Goal: Task Accomplishment & Management: Manage account settings

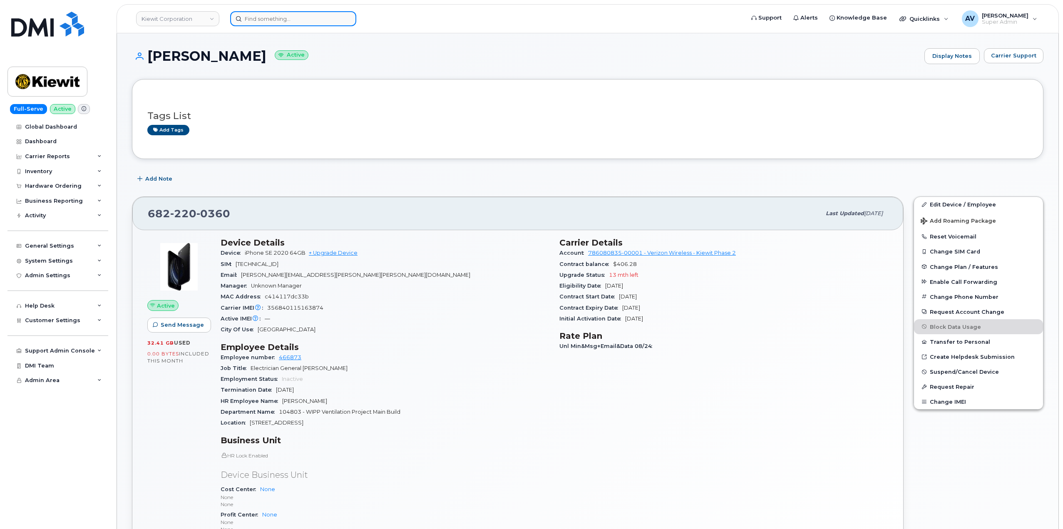
click at [328, 19] on input at bounding box center [293, 18] width 126 height 15
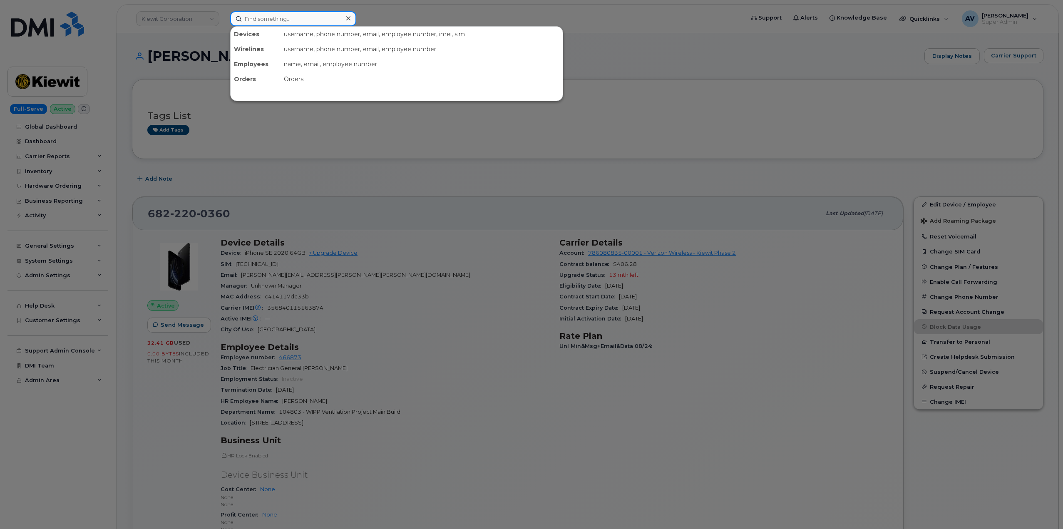
paste input "7792698316"
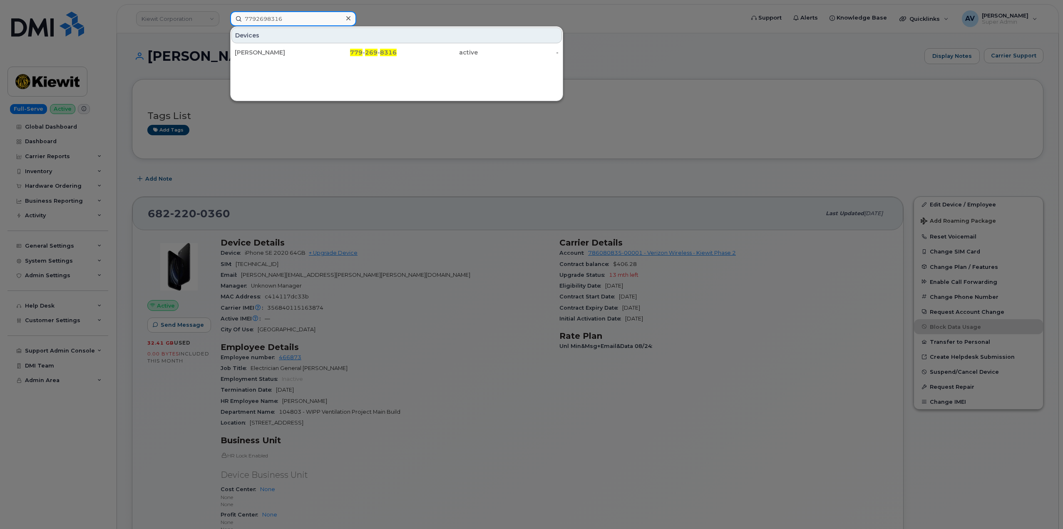
drag, startPoint x: 316, startPoint y: 20, endPoint x: 238, endPoint y: 12, distance: 77.8
click at [238, 12] on input "7792698316" at bounding box center [293, 18] width 126 height 15
paste input "Rene Alcaraz Sanchez"
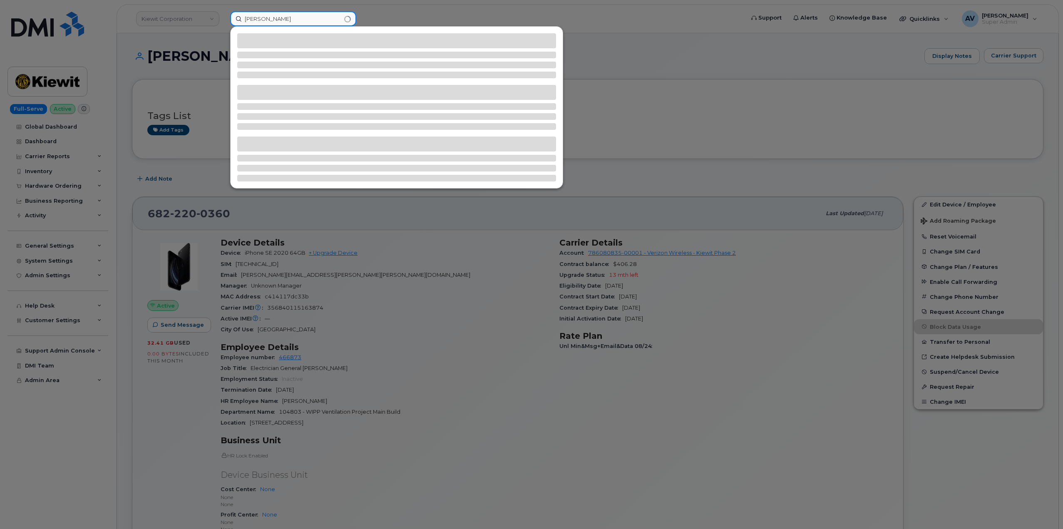
type input "Rene Alcaraz Sanchez"
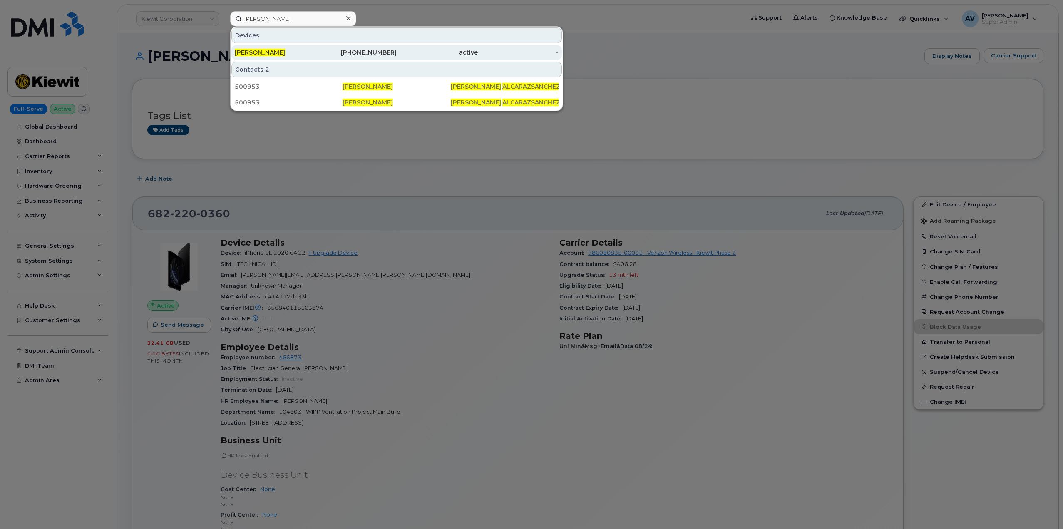
click at [451, 56] on div "active" at bounding box center [437, 52] width 81 height 8
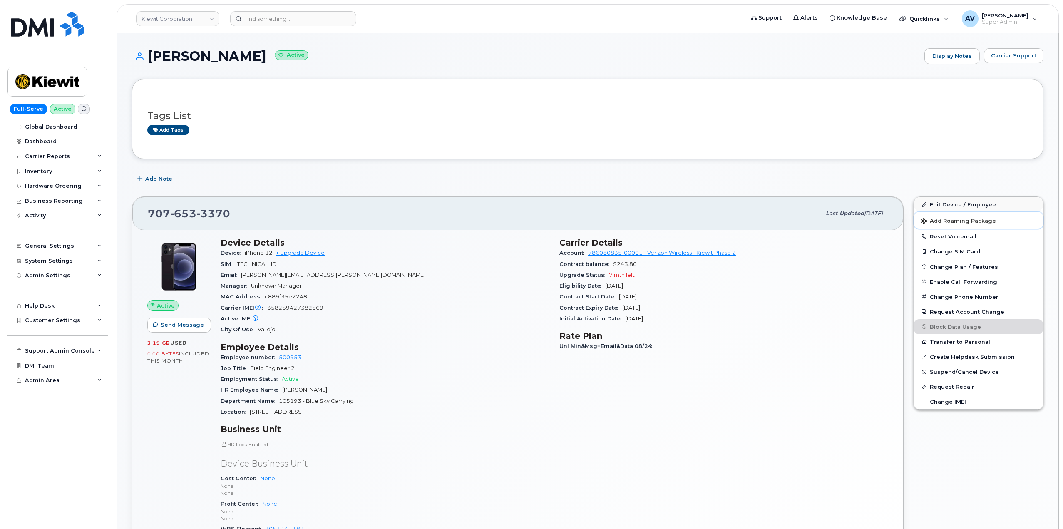
click at [954, 213] on button "Add Roaming Package" at bounding box center [978, 220] width 129 height 17
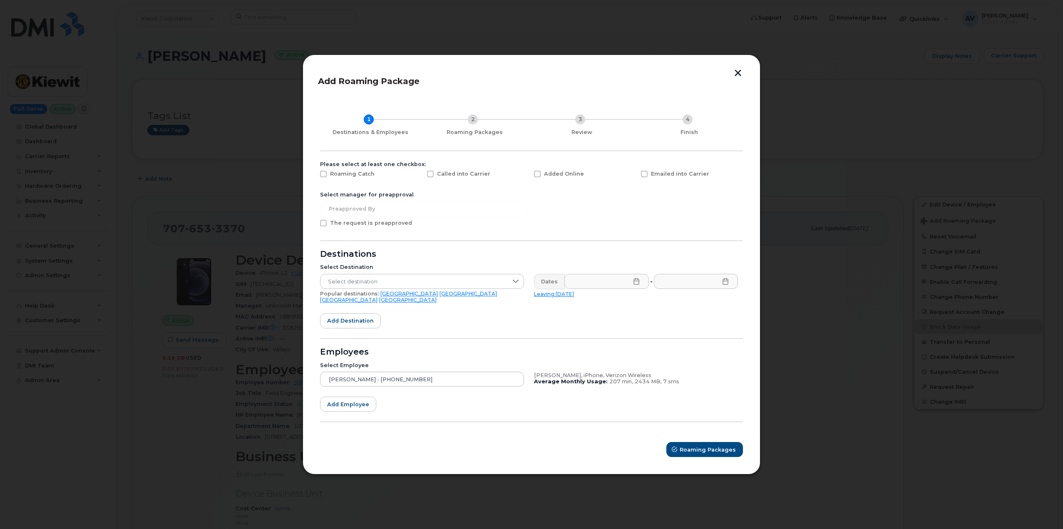
click at [736, 77] on button "button" at bounding box center [738, 74] width 12 height 9
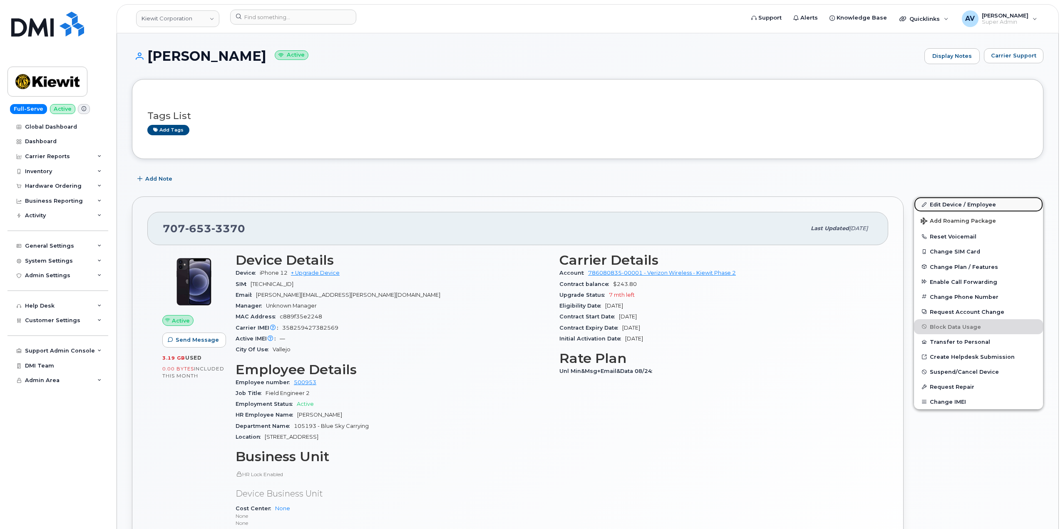
click at [942, 202] on link "Edit Device / Employee" at bounding box center [978, 204] width 129 height 15
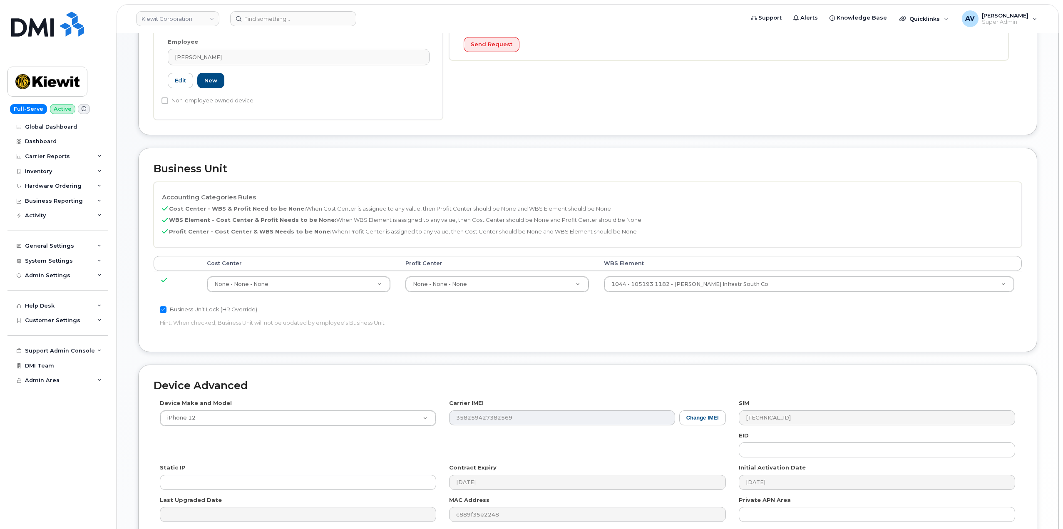
scroll to position [250, 0]
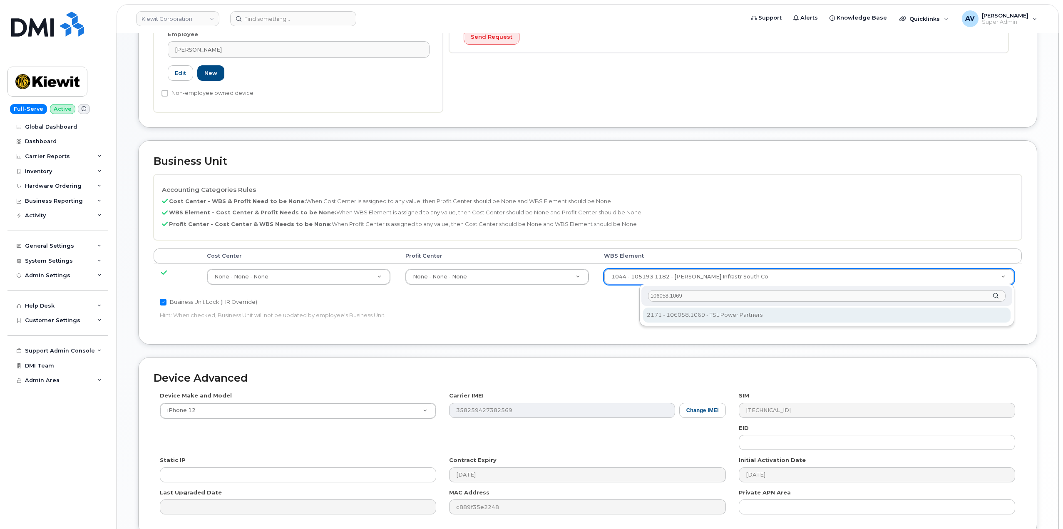
type input "106058.1069"
type input "33474431"
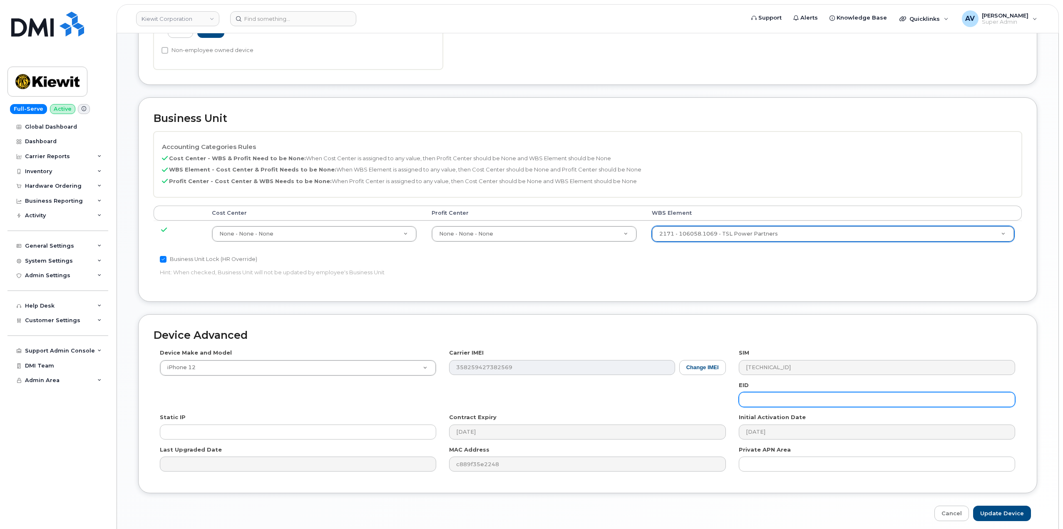
scroll to position [326, 0]
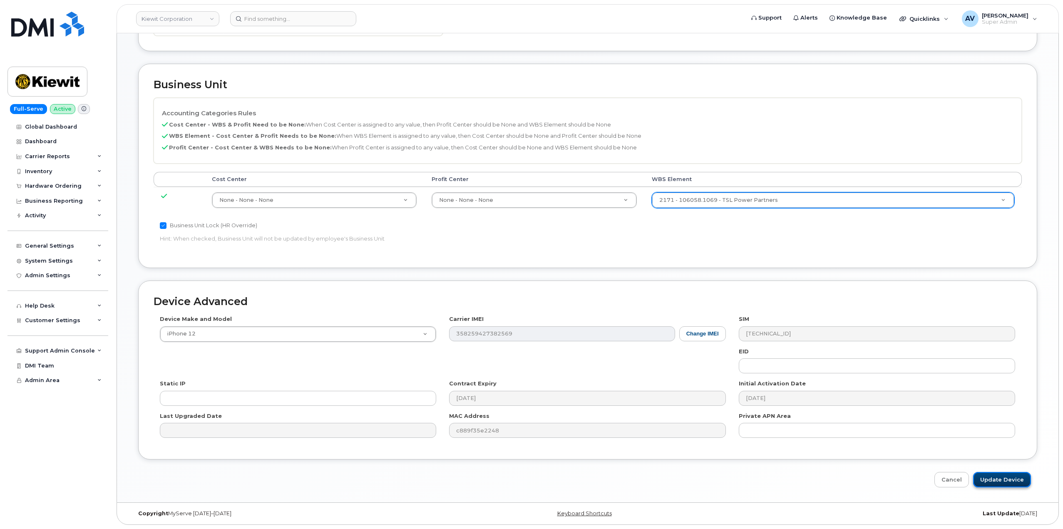
click at [1008, 473] on input "Update Device" at bounding box center [1002, 479] width 58 height 15
type input "Saving..."
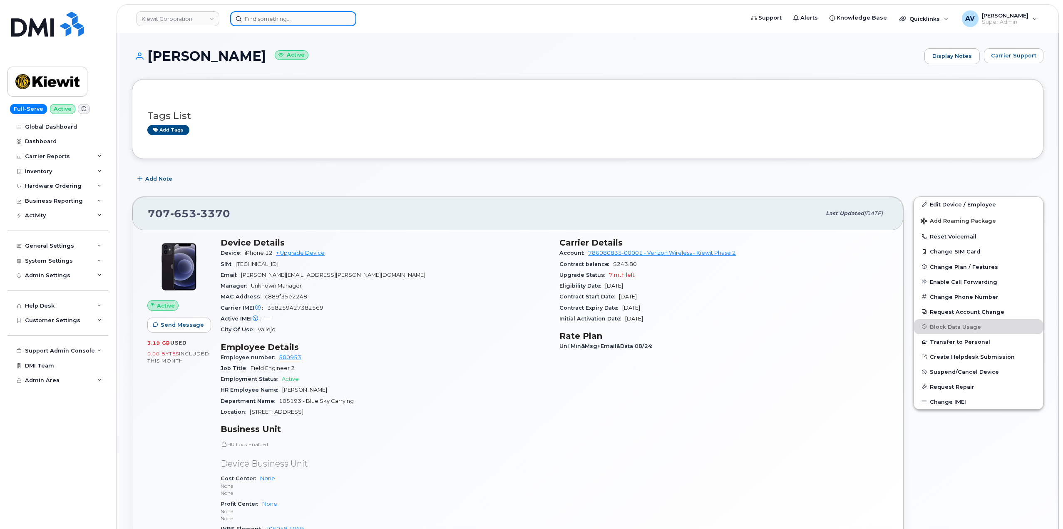
click at [281, 20] on input at bounding box center [293, 18] width 126 height 15
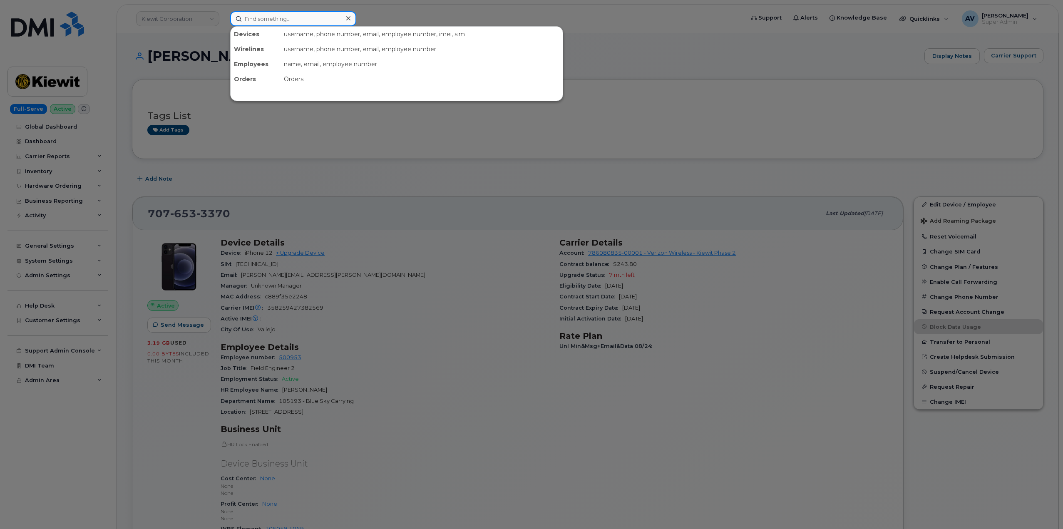
paste input "Tarik"
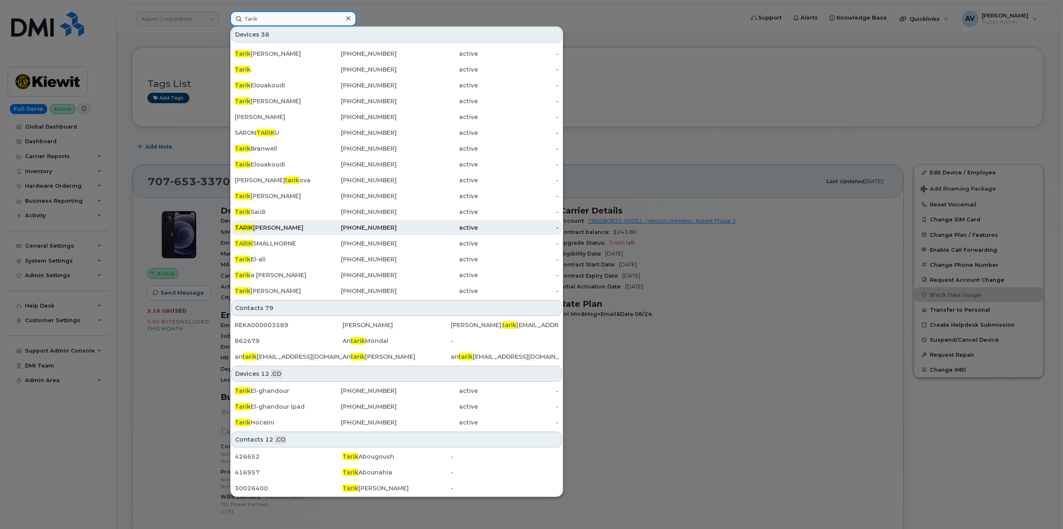
scroll to position [42, 0]
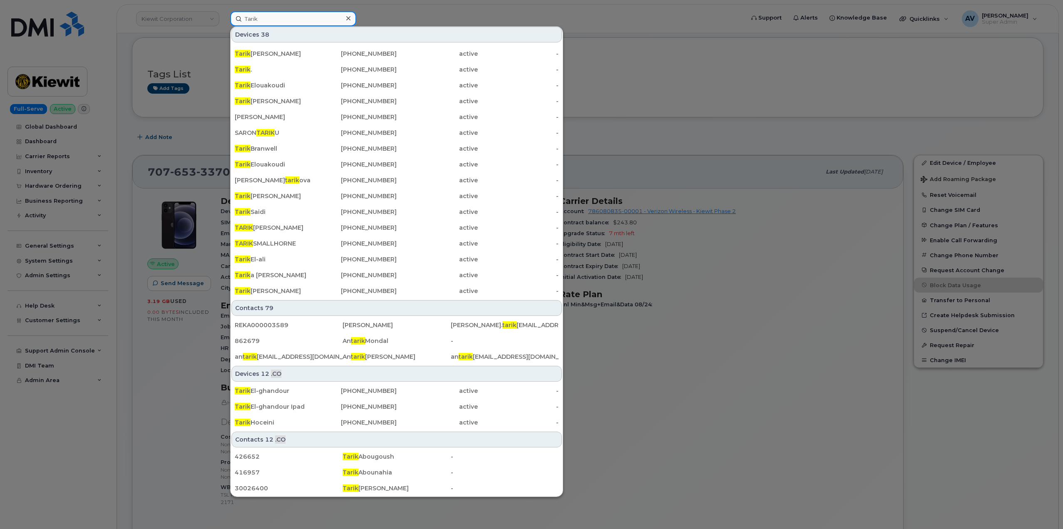
drag, startPoint x: 282, startPoint y: 18, endPoint x: 230, endPoint y: 17, distance: 52.1
click at [230, 17] on div "Tarik Devices 38 Tarik O Barber 908-461-8161 active - TJ FULLER 689-325-4195 ac…" at bounding box center [485, 18] width 522 height 15
paste input "Al-Najjar"
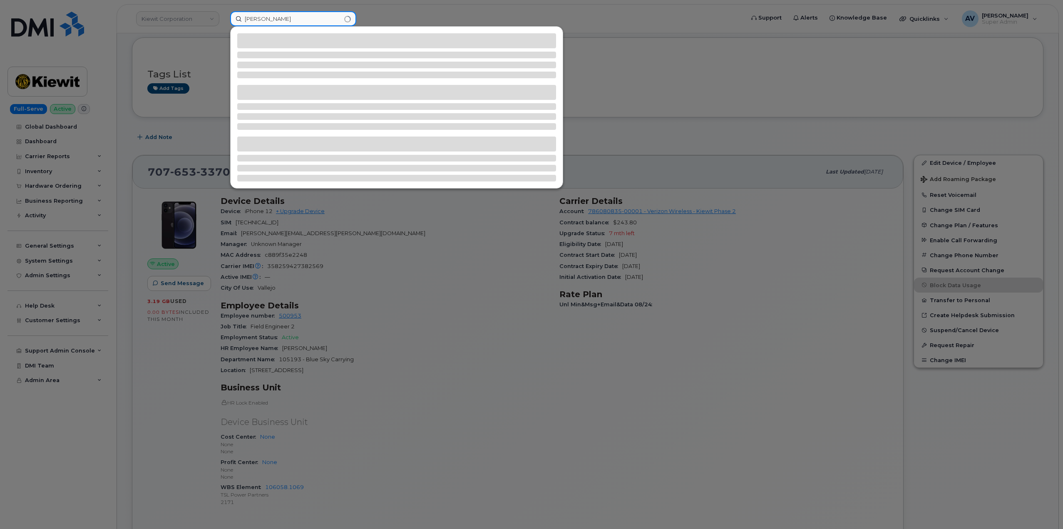
scroll to position [0, 0]
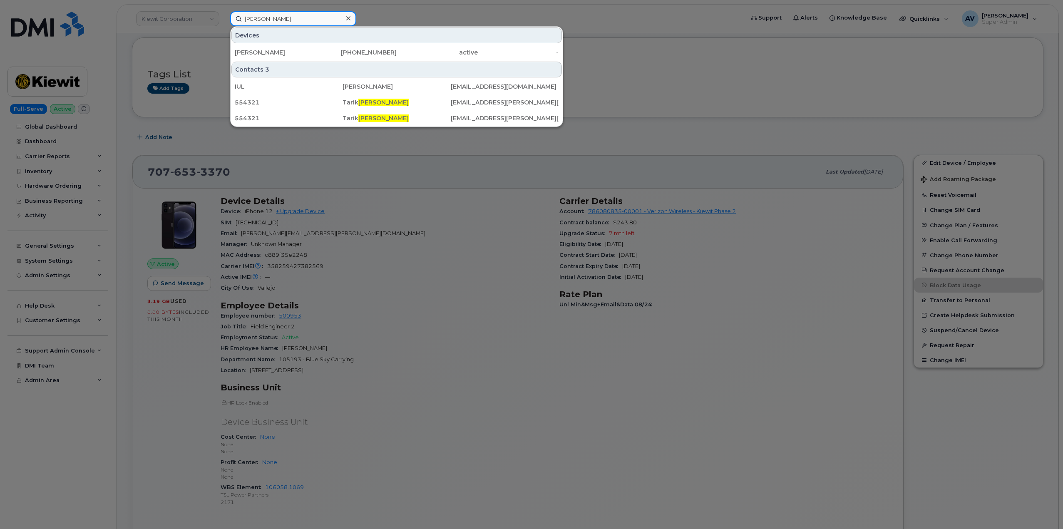
drag, startPoint x: 293, startPoint y: 17, endPoint x: 204, endPoint y: 10, distance: 89.0
click at [224, 11] on div "Al-Najjar Devices DAVID SHELLABARGER 832-329-8839 active - Contacts 3 IUL Hussa…" at bounding box center [485, 18] width 522 height 15
paste input "Zachary Crocke"
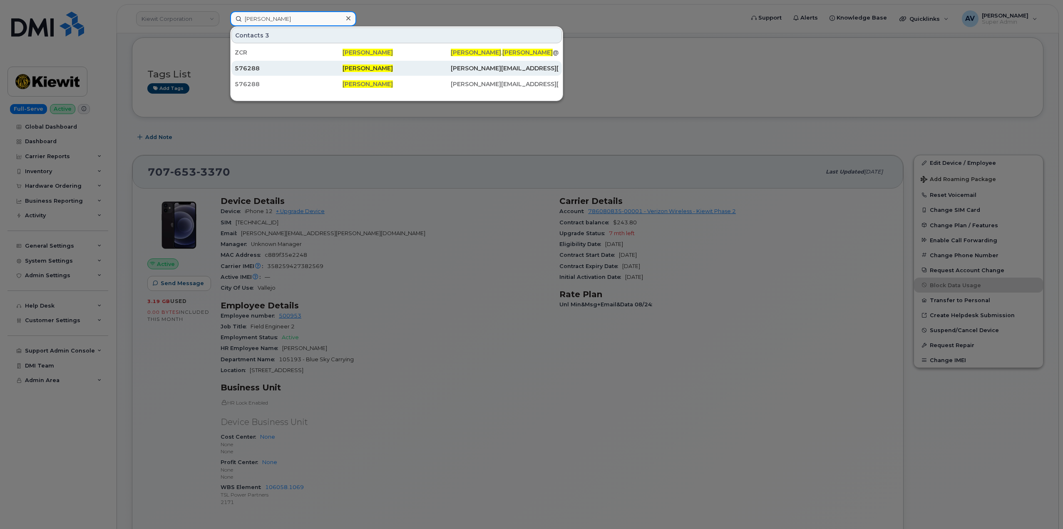
type input "Zachary Crocker"
click at [336, 70] on div "576288" at bounding box center [289, 68] width 108 height 8
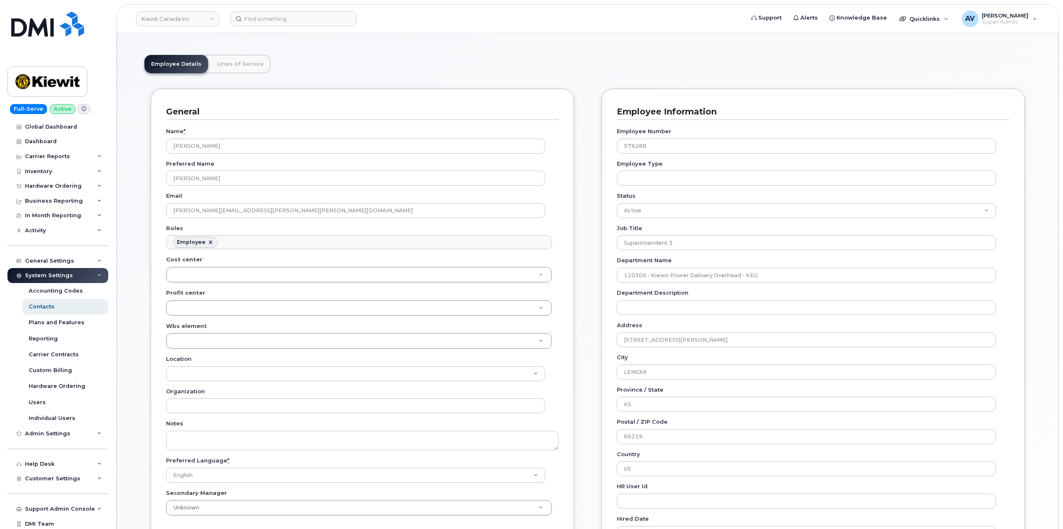
scroll to position [125, 0]
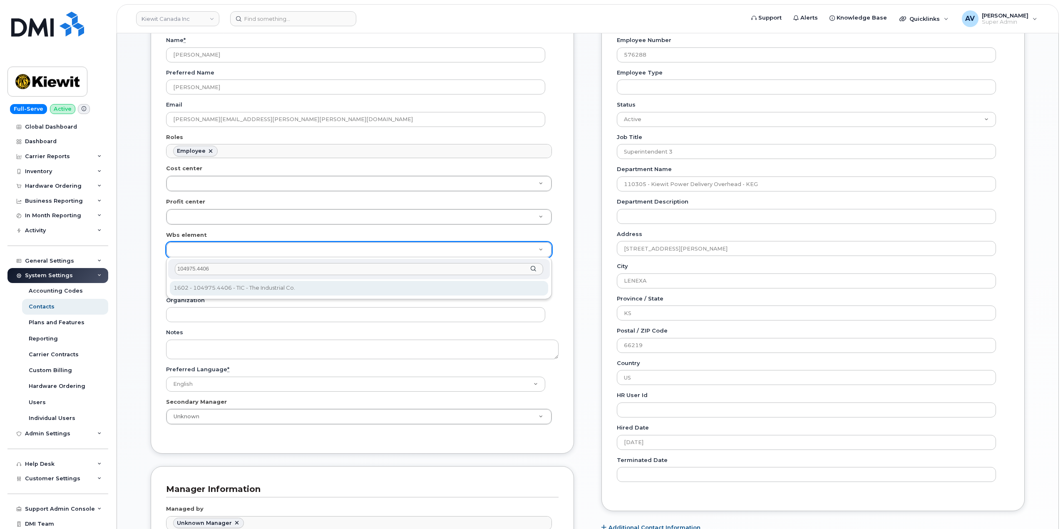
type input "104975.4406"
type input "29121967"
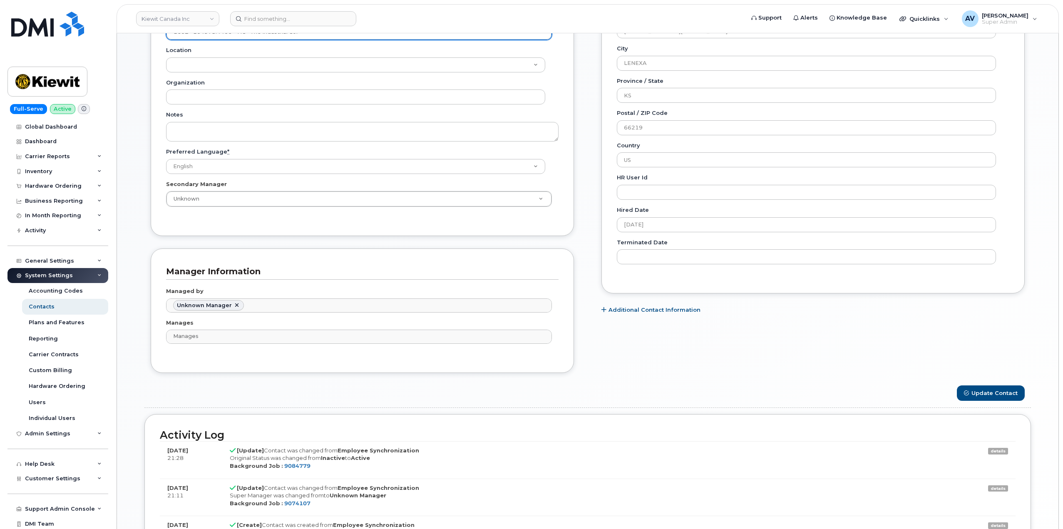
scroll to position [375, 0]
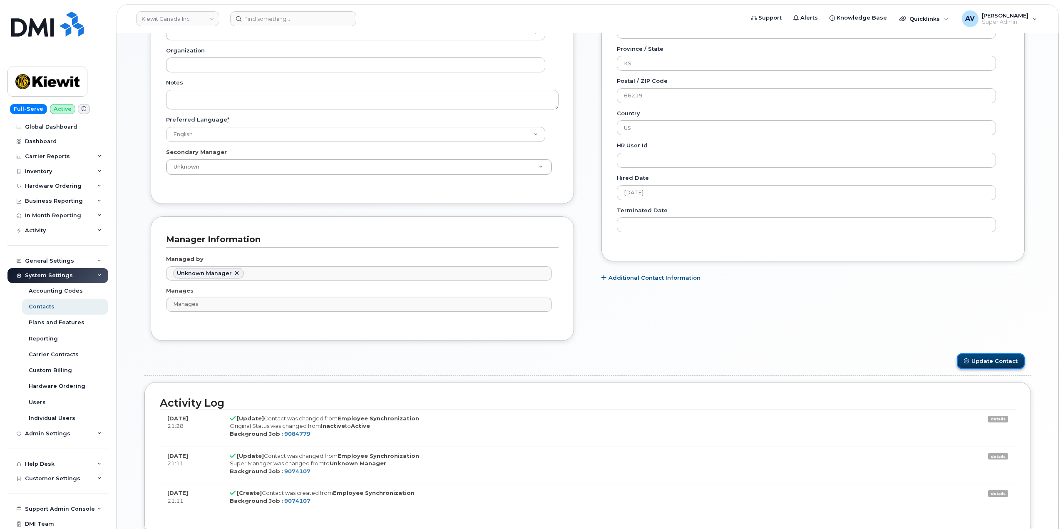
click at [998, 359] on button "Update Contact" at bounding box center [991, 360] width 68 height 15
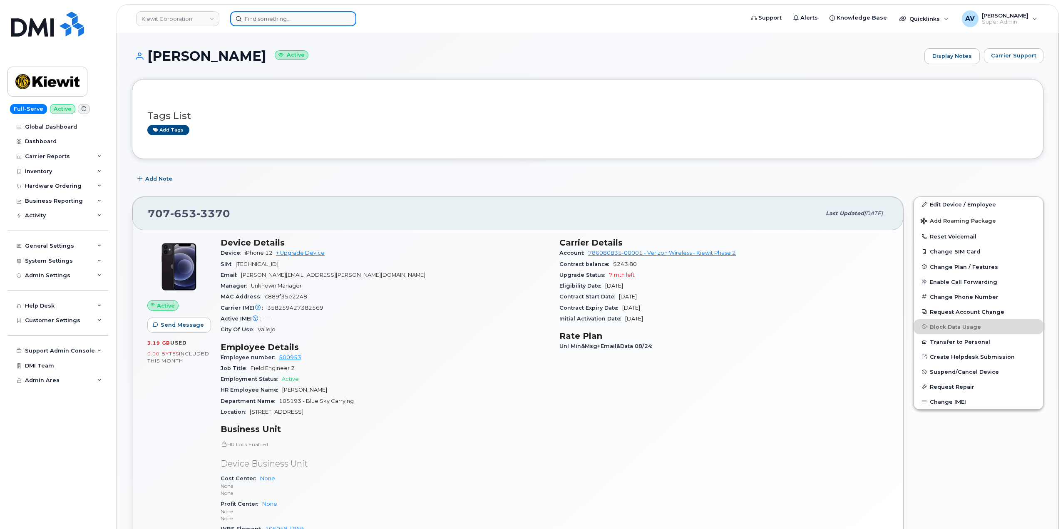
click at [298, 19] on input at bounding box center [293, 18] width 126 height 15
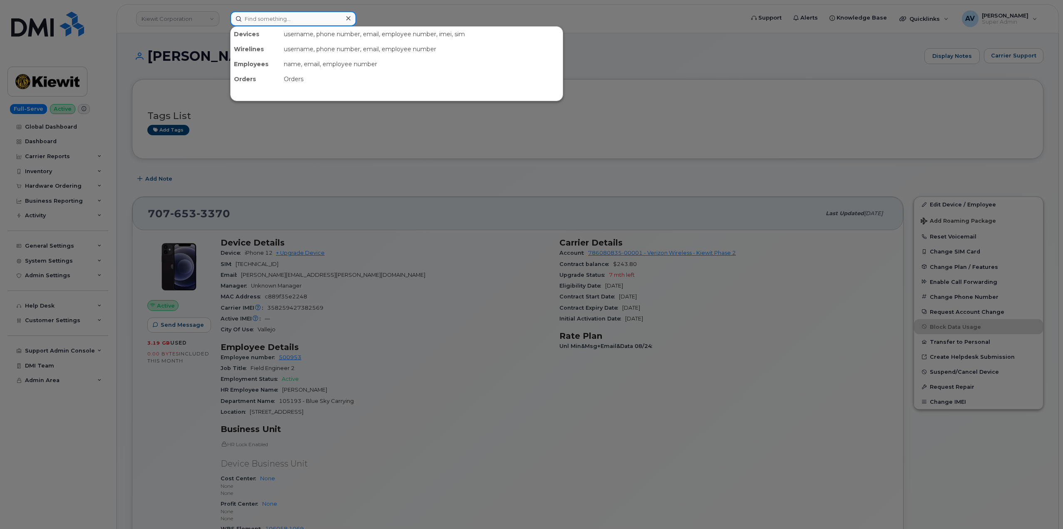
paste input "[PERSON_NAME]"
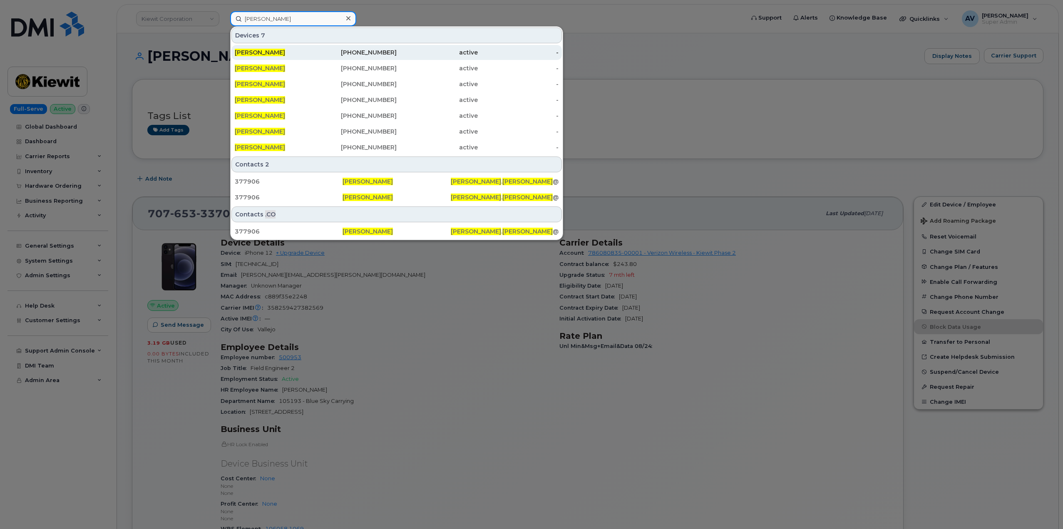
type input "[PERSON_NAME]"
click at [378, 57] on div "[PHONE_NUMBER]" at bounding box center [356, 52] width 81 height 15
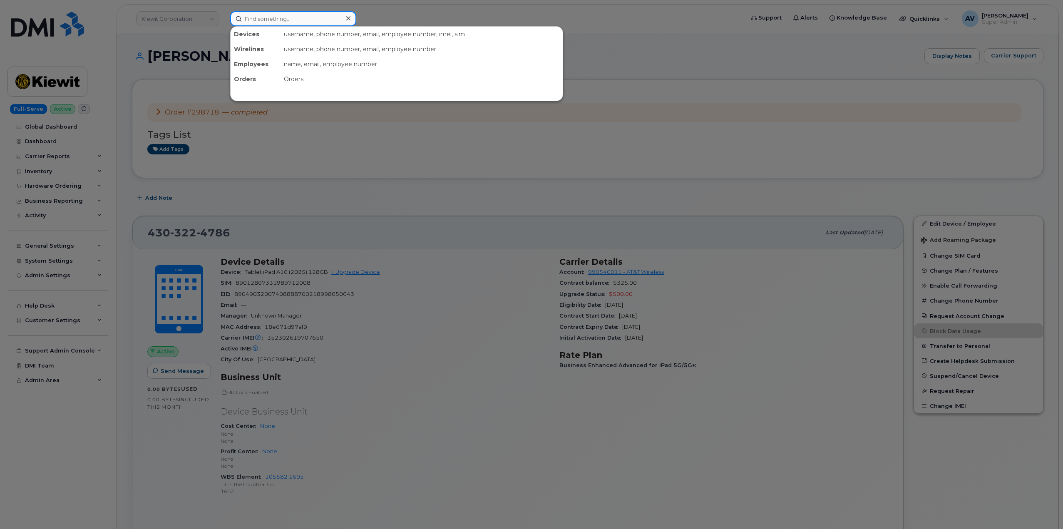
click at [301, 16] on input at bounding box center [293, 18] width 126 height 15
paste input "[PERSON_NAME]"
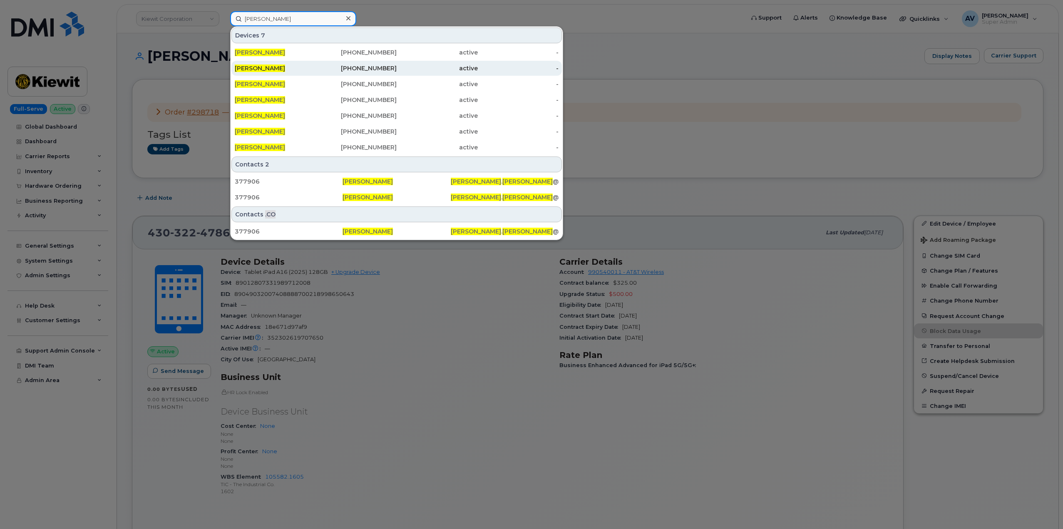
type input "[PERSON_NAME]"
click at [338, 70] on div "[PHONE_NUMBER]" at bounding box center [356, 68] width 81 height 8
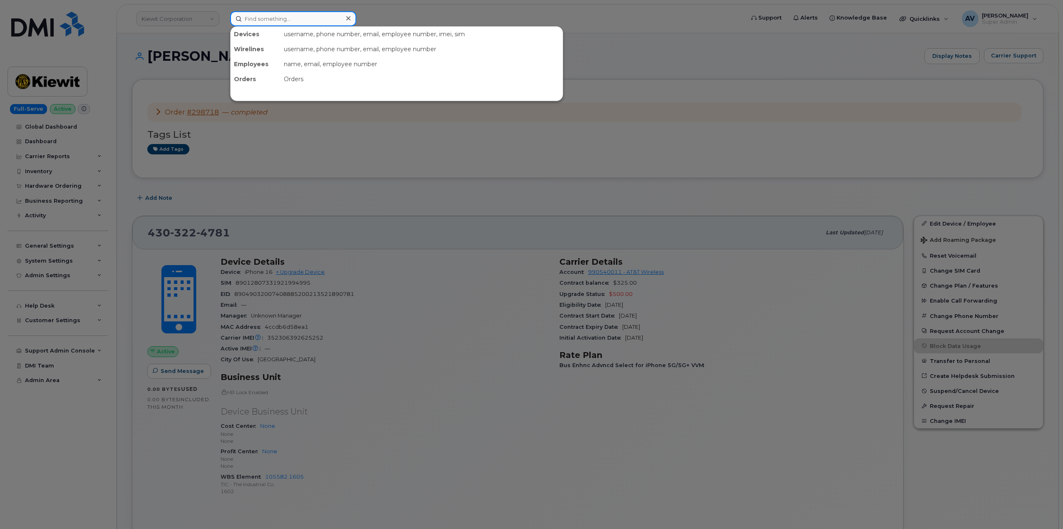
paste input "[PERSON_NAME]"
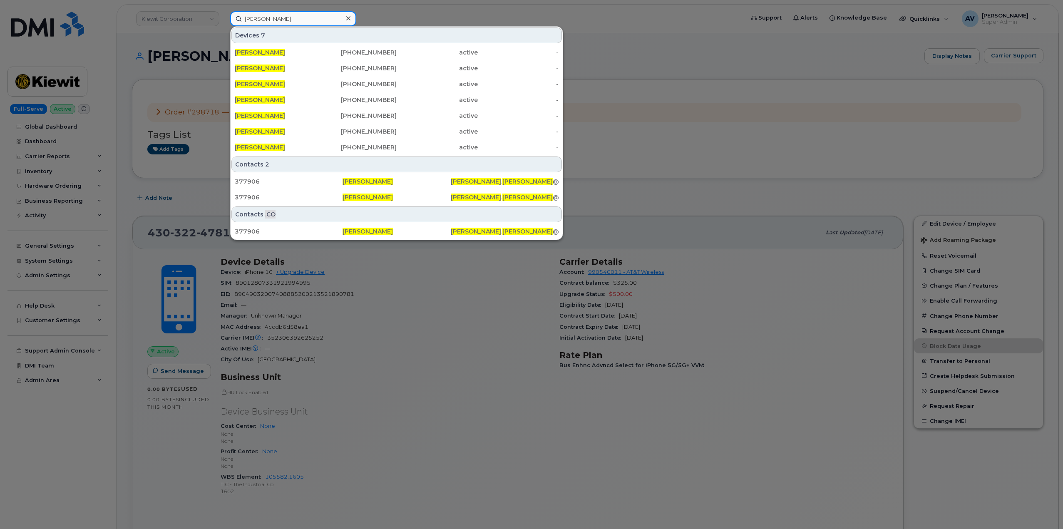
type input "[PERSON_NAME]"
click at [691, 197] on div at bounding box center [531, 264] width 1063 height 529
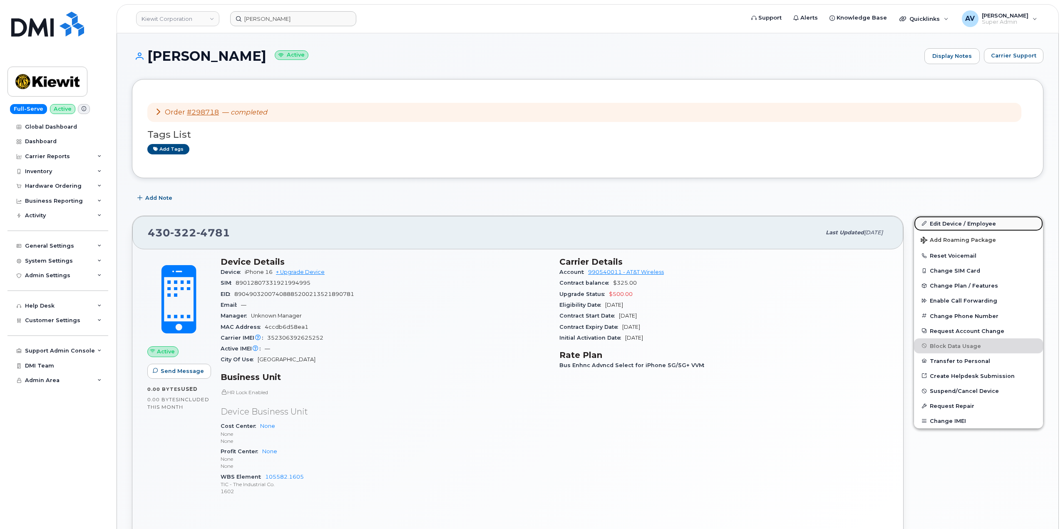
click at [943, 226] on link "Edit Device / Employee" at bounding box center [978, 223] width 129 height 15
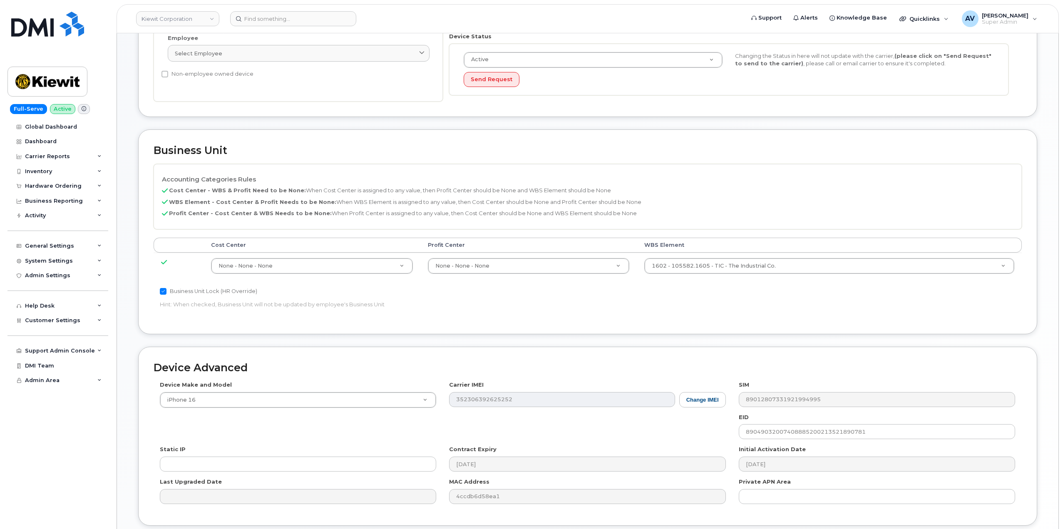
scroll to position [208, 0]
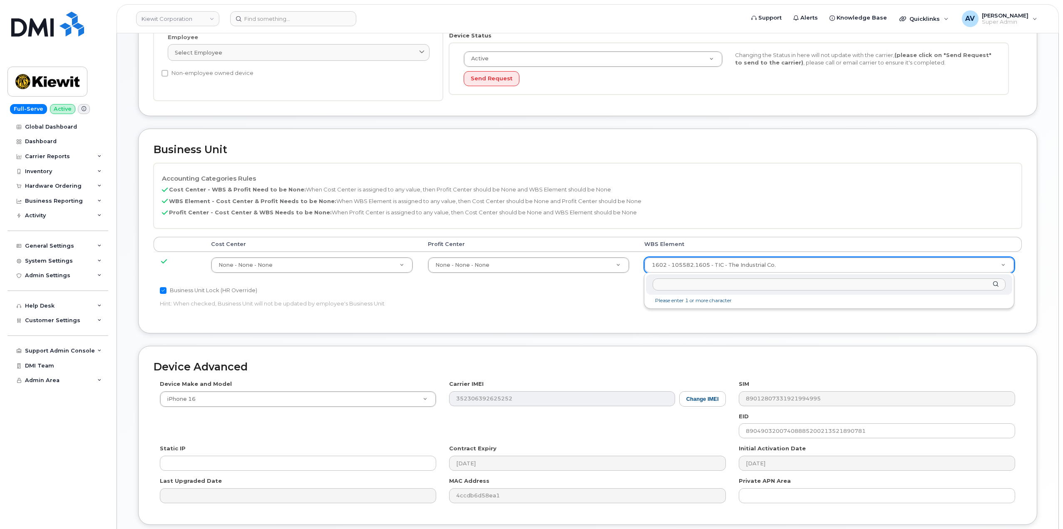
paste input "106220.2112"
type input "106220.2112"
type input "33915203"
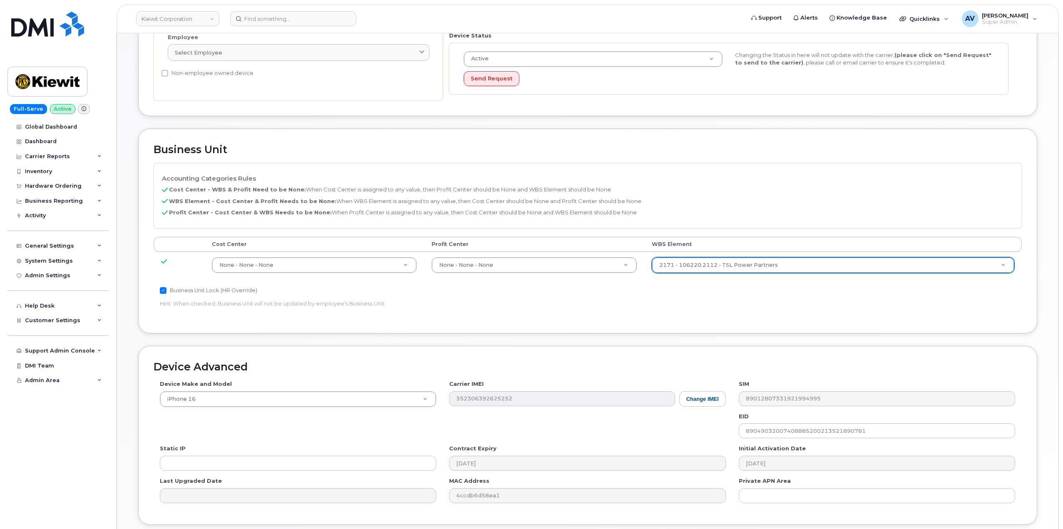
scroll to position [273, 0]
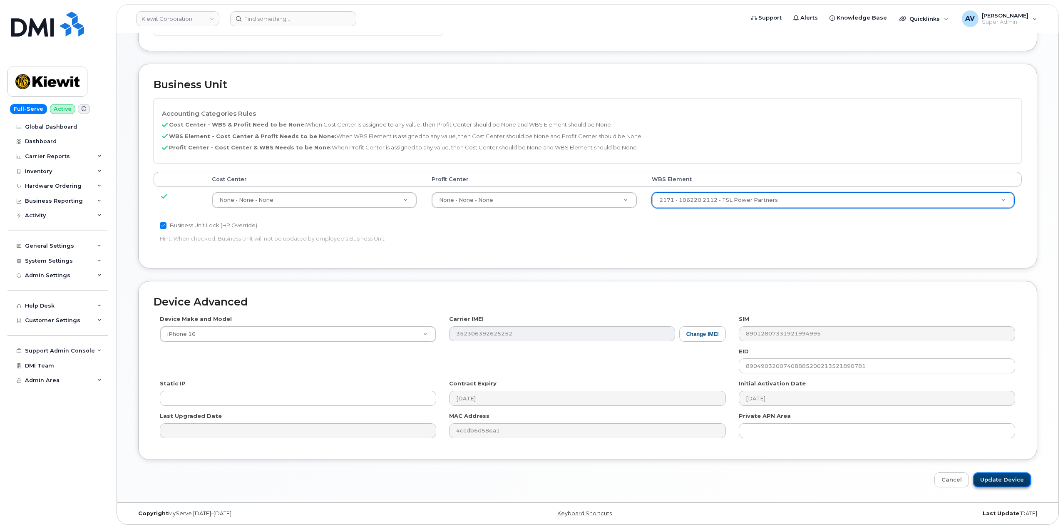
click at [986, 474] on input "Update Device" at bounding box center [1002, 480] width 58 height 15
type input "Saving..."
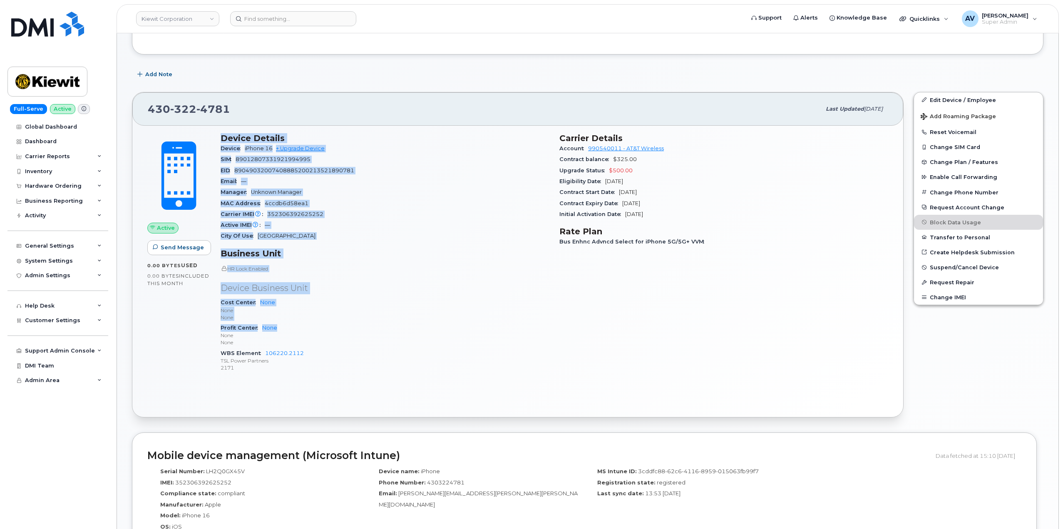
scroll to position [125, 0]
drag, startPoint x: 219, startPoint y: 266, endPoint x: 339, endPoint y: 377, distance: 164.1
click at [339, 377] on div "Device Details Device iPhone 16 + Upgrade Device SIM [TECHNICAL_ID] EID 8904903…" at bounding box center [385, 255] width 339 height 256
copy div "Device Details Device iPhone 16 + Upgrade Device SIM [TECHNICAL_ID] EID 8904903…"
